Goal: Task Accomplishment & Management: Complete application form

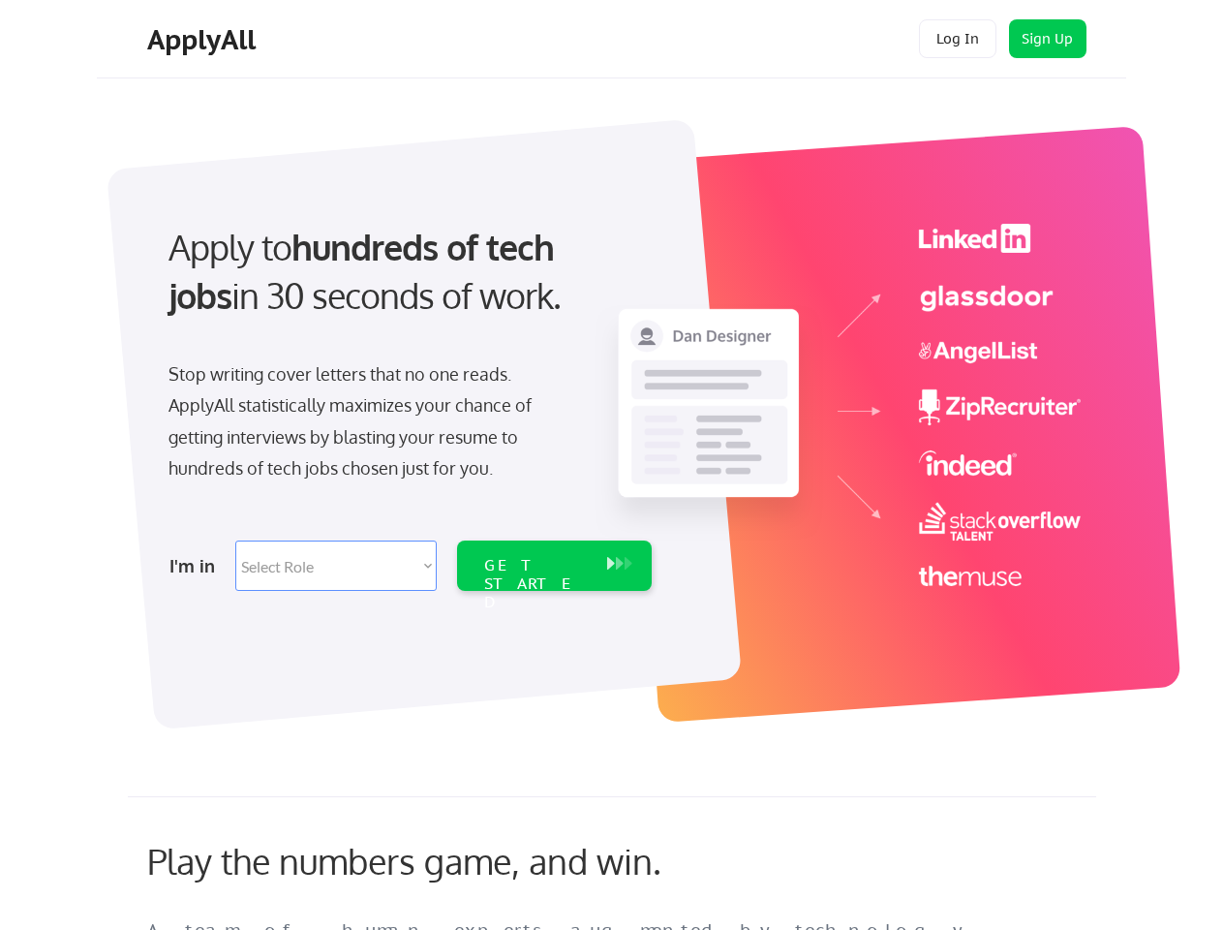
click at [611, 465] on div "Apply to hundreds of tech jobs in 30 seconds of work. Stop writing cover letter…" at bounding box center [408, 401] width 541 height 396
click at [614, 414] on div "Apply to hundreds of tech jobs in 30 seconds of work. Stop writing cover letter…" at bounding box center [408, 401] width 541 height 396
click at [408, 401] on div "Stop writing cover letters that no one reads. ApplyAll statistically maximizes …" at bounding box center [368, 421] width 398 height 126
click at [406, 288] on div "Apply to hundreds of tech jobs in 30 seconds of work." at bounding box center [406, 272] width 475 height 98
click at [367, 425] on div "Stop writing cover letters that no one reads. ApplyAll statistically maximizes …" at bounding box center [368, 421] width 398 height 126
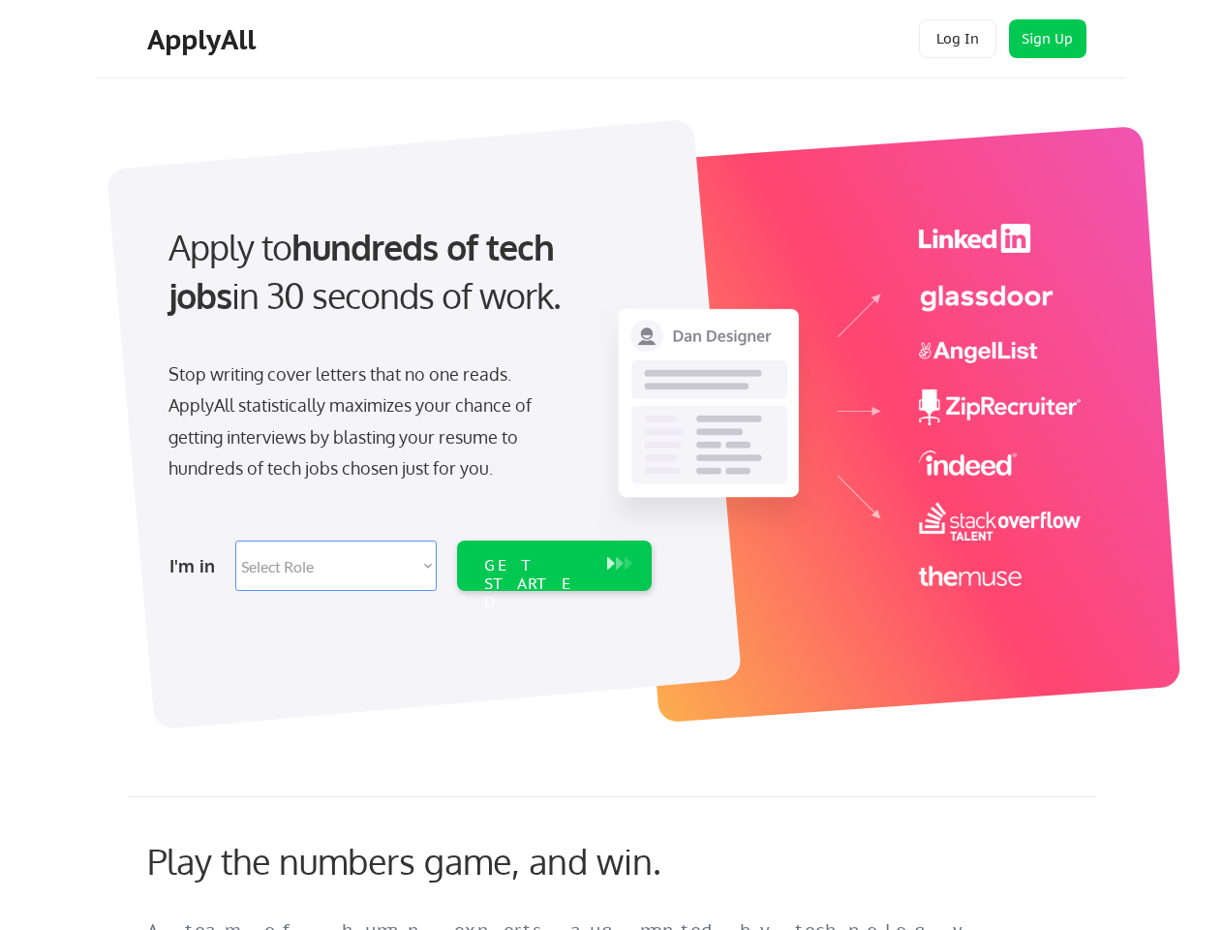
click at [408, 566] on select "Select Role Software Engineering Product Management Customer Success Sales UI/U…" at bounding box center [335, 565] width 201 height 50
click at [197, 566] on div "I'm in" at bounding box center [196, 565] width 54 height 31
click at [336, 566] on select "Select Role Software Engineering Product Management Customer Success Sales UI/U…" at bounding box center [335, 565] width 201 height 50
click at [554, 566] on div "GET STARTED" at bounding box center [536, 584] width 104 height 56
